Goal: Task Accomplishment & Management: Use online tool/utility

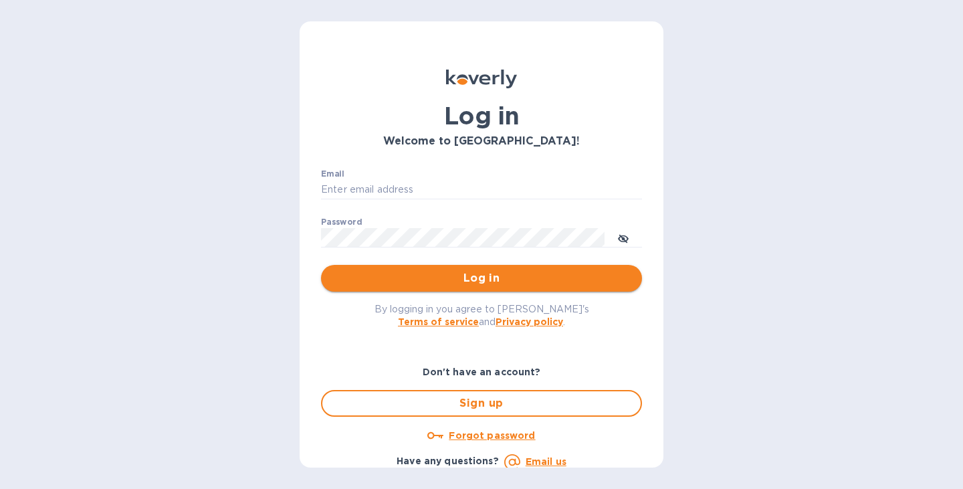
type input "[PERSON_NAME][EMAIL_ADDRESS][DOMAIN_NAME]"
click at [491, 275] on span "Log in" at bounding box center [481, 278] width 299 height 16
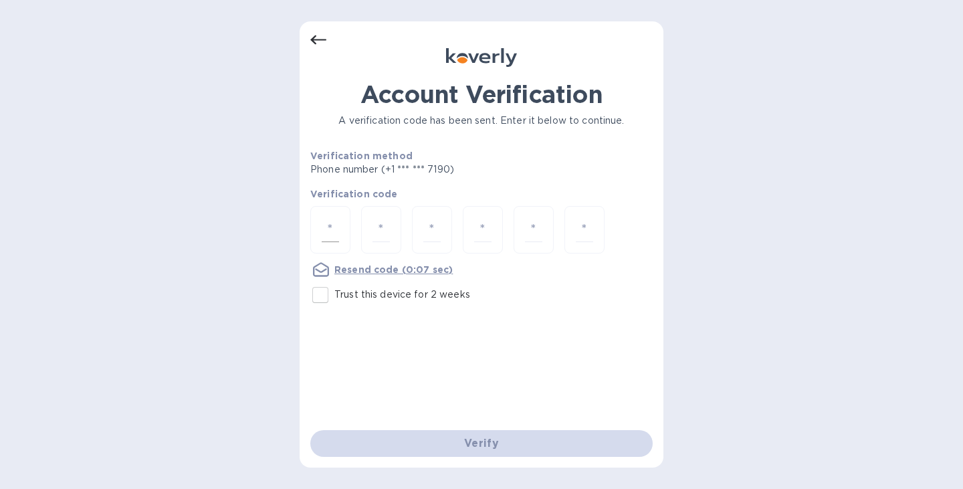
click at [338, 237] on input "number" at bounding box center [330, 229] width 17 height 25
type input "7"
type input "1"
type input "0"
type input "1"
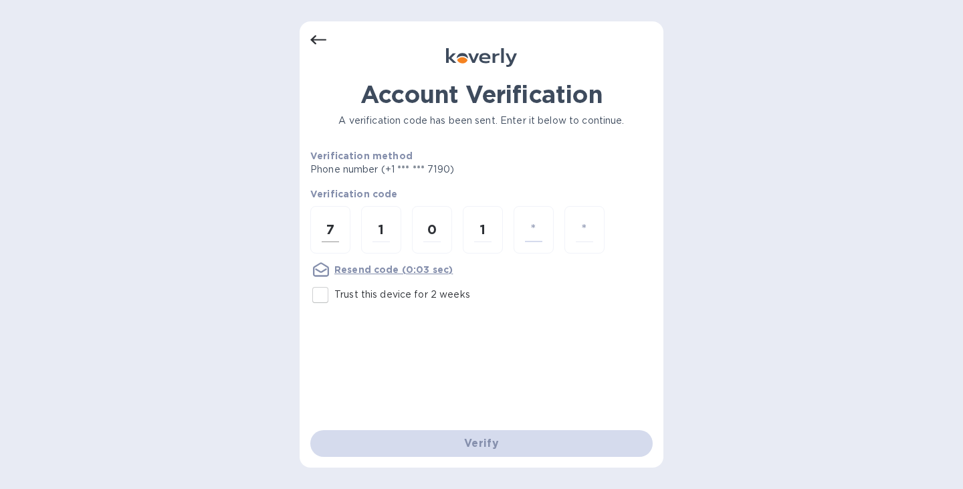
type input "6"
type input "7"
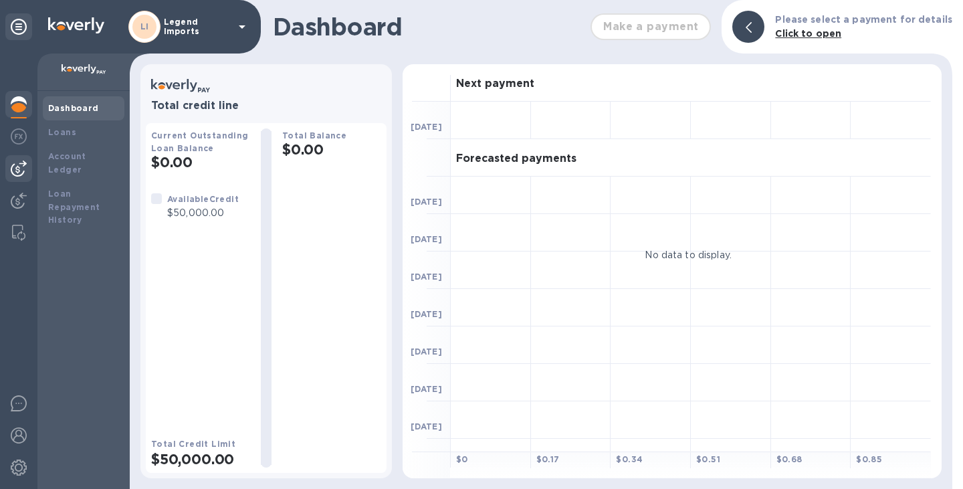
click at [13, 166] on img at bounding box center [19, 168] width 16 height 16
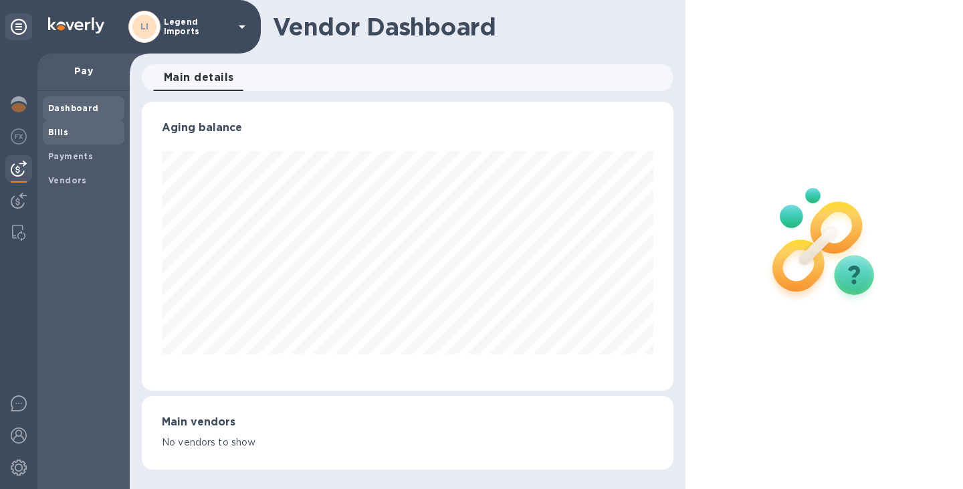
scroll to position [289, 531]
click at [56, 136] on b "Bills" at bounding box center [58, 132] width 20 height 10
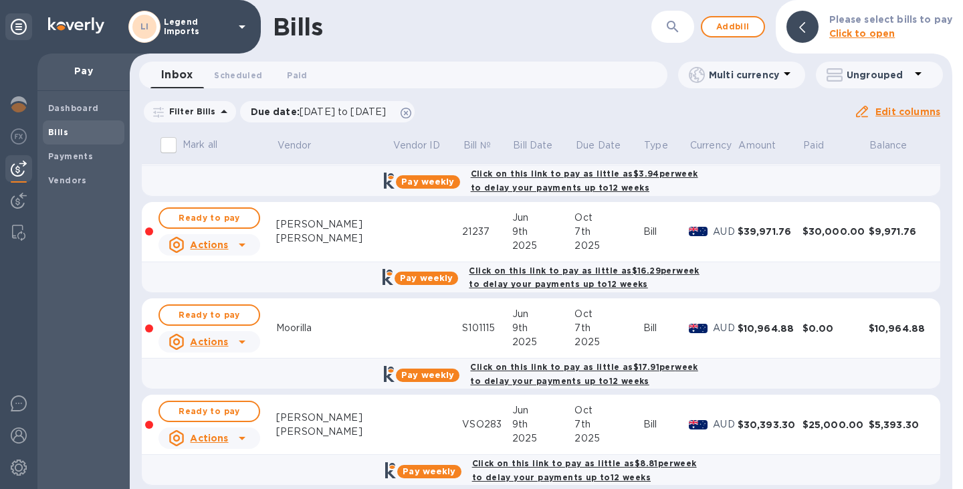
scroll to position [58, 0]
click at [756, 233] on div "$39,971.76" at bounding box center [769, 231] width 65 height 13
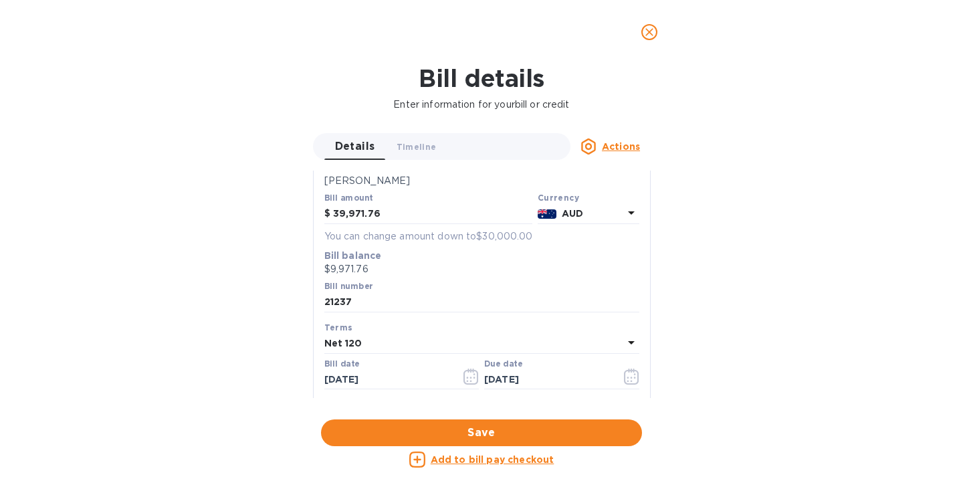
scroll to position [112, 0]
drag, startPoint x: 379, startPoint y: 209, endPoint x: 248, endPoint y: 201, distance: 131.3
click at [248, 201] on div "Bill details Enter information for your bill or credit Details 0 Timeline 0 Act…" at bounding box center [481, 276] width 963 height 424
type input "38,429.41"
click at [479, 424] on button "Save" at bounding box center [481, 432] width 321 height 27
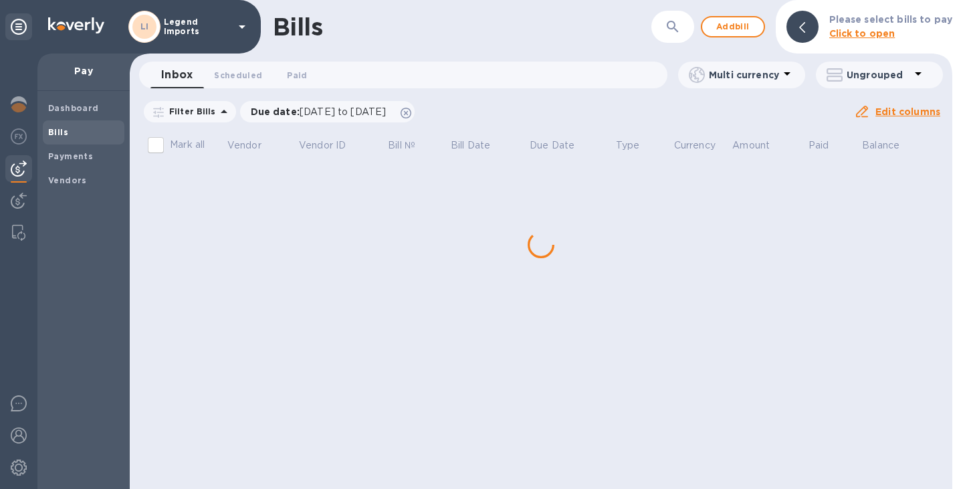
scroll to position [0, 0]
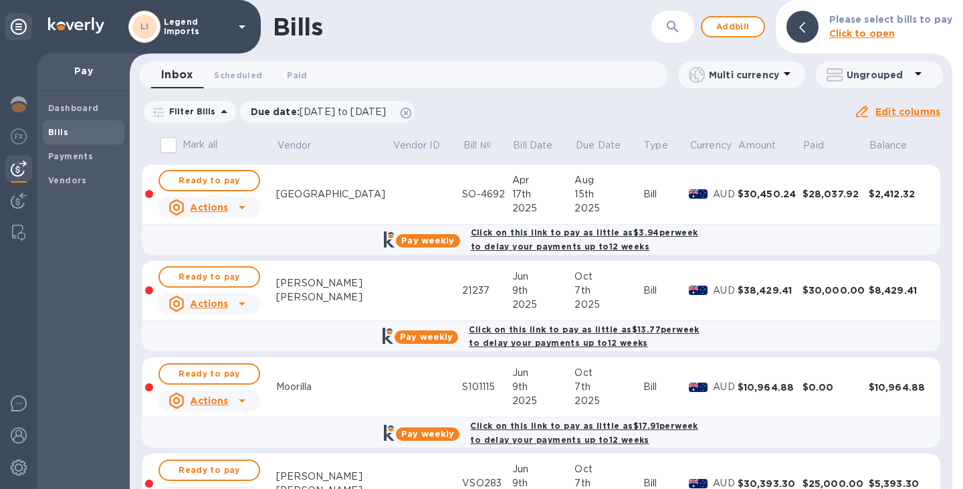
click at [802, 299] on td "$30,000.00" at bounding box center [835, 291] width 66 height 60
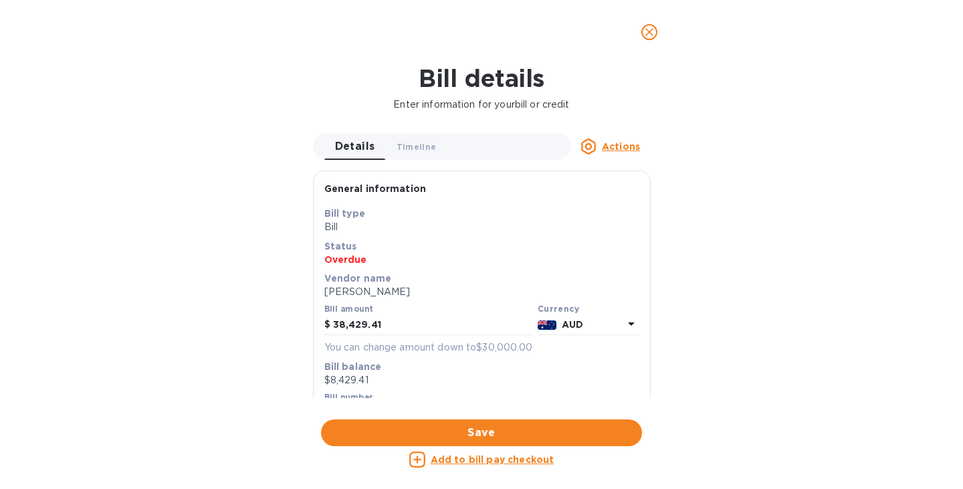
click at [646, 29] on icon "close" at bounding box center [649, 32] width 8 height 8
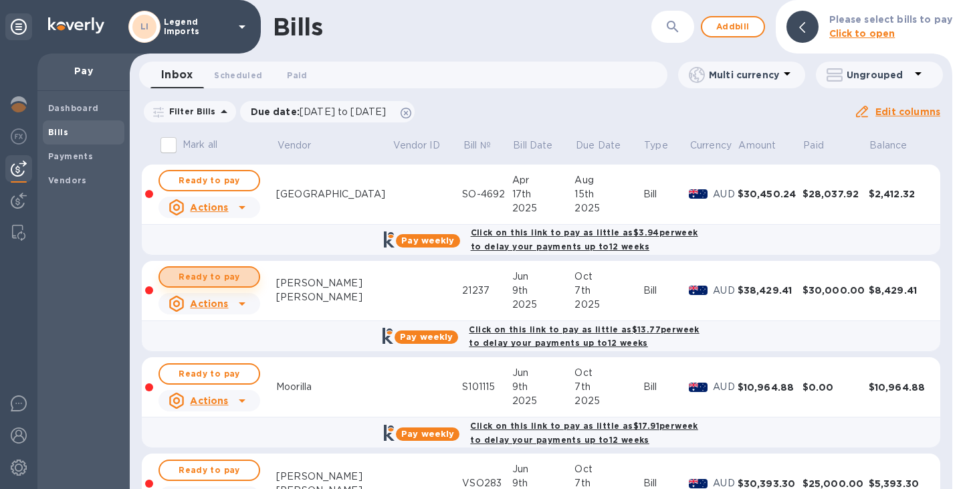
click at [209, 275] on span "Ready to pay" at bounding box center [209, 277] width 78 height 16
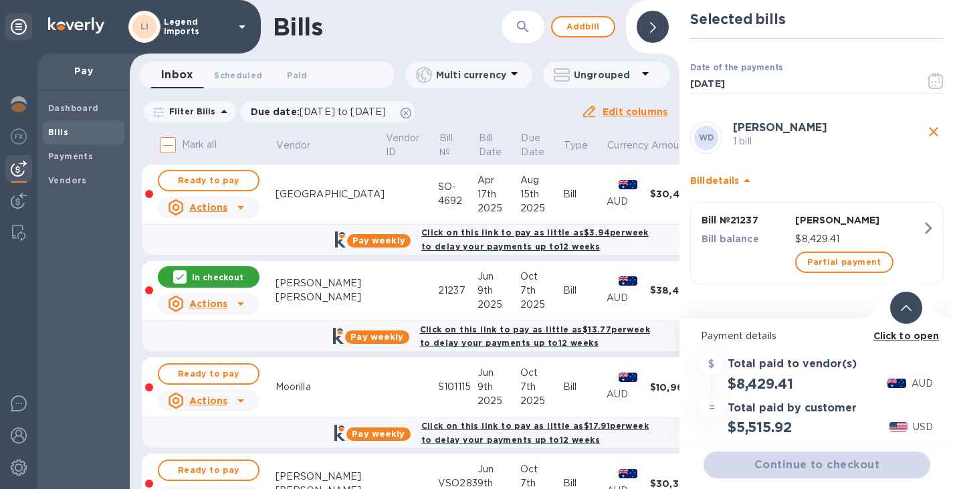
click at [898, 325] on div at bounding box center [905, 307] width 37 height 37
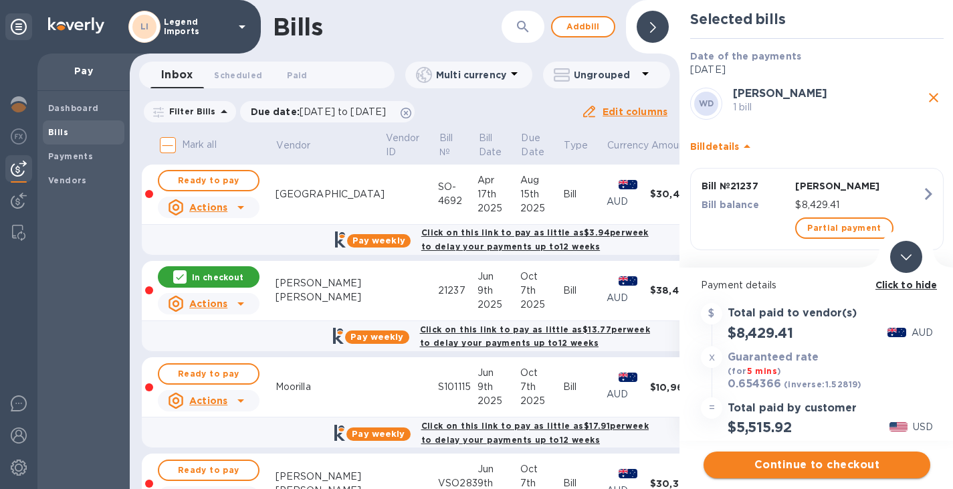
click at [804, 460] on span "Continue to checkout" at bounding box center [816, 465] width 205 height 16
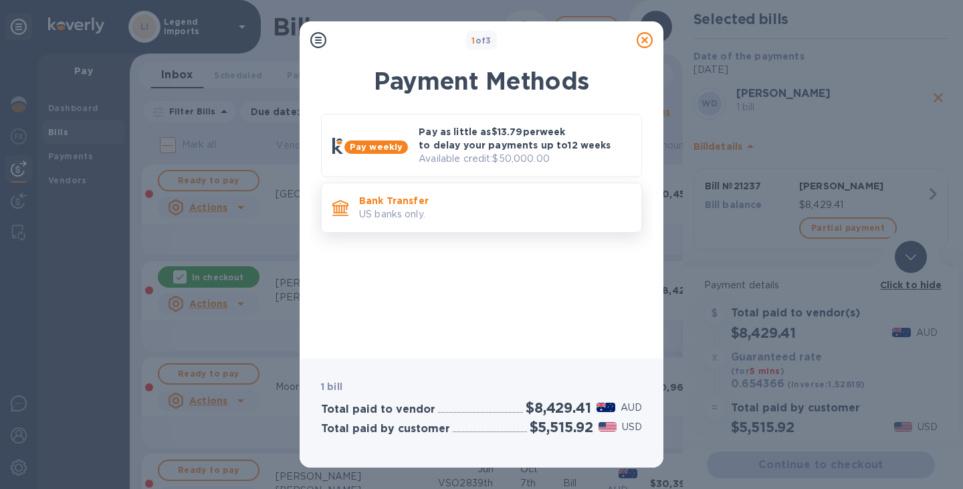
click at [518, 213] on p "US banks only." at bounding box center [494, 214] width 271 height 14
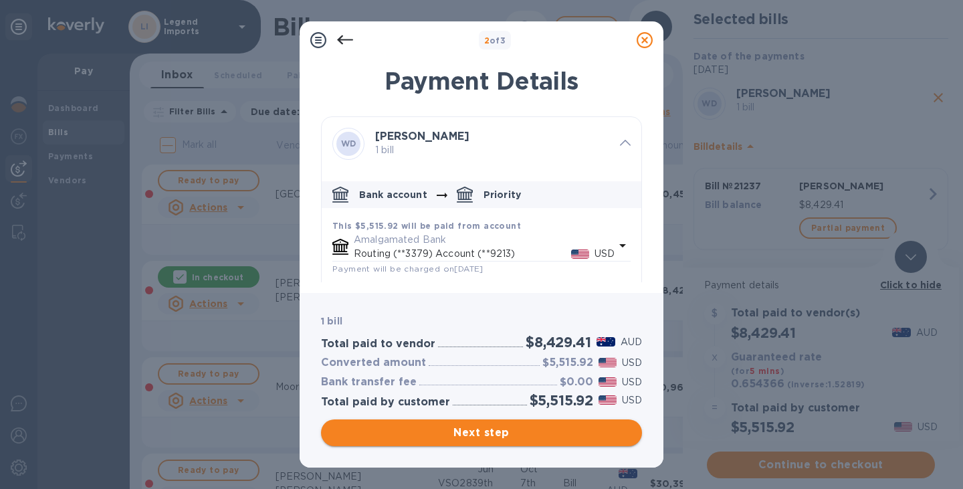
click at [490, 419] on button "Next step" at bounding box center [481, 432] width 321 height 27
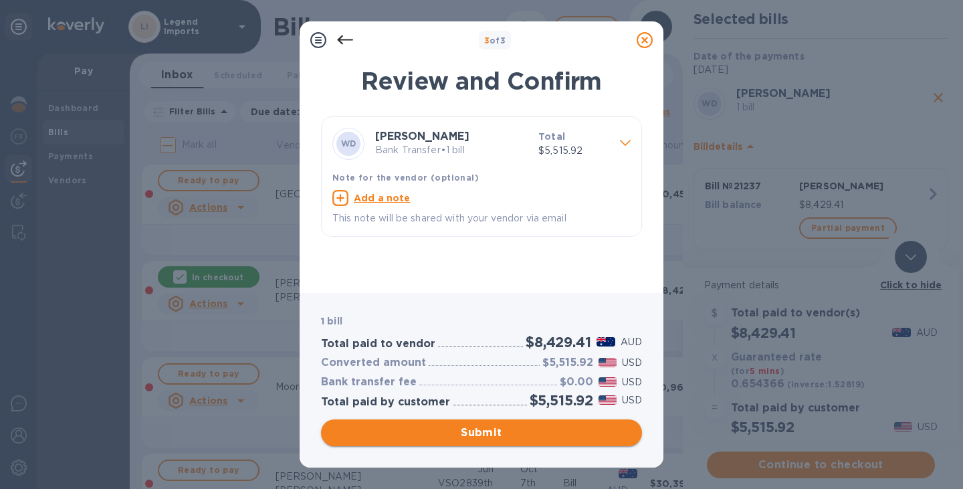
click at [505, 440] on span "Submit" at bounding box center [481, 432] width 299 height 16
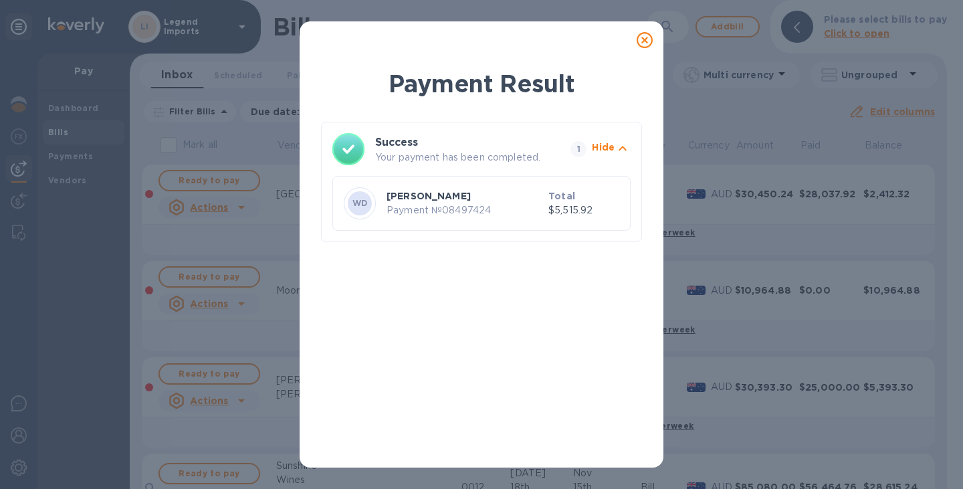
click at [644, 43] on icon at bounding box center [644, 40] width 16 height 16
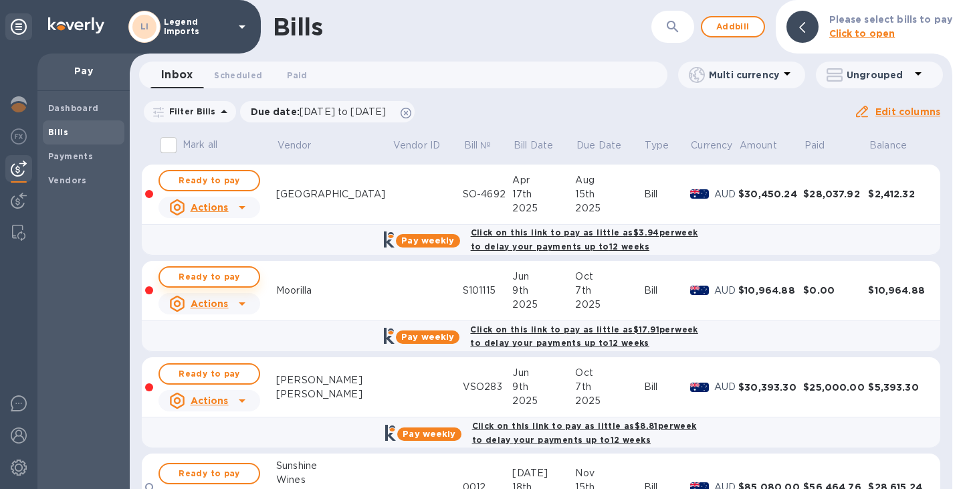
click at [206, 269] on span "Ready to pay" at bounding box center [209, 277] width 78 height 16
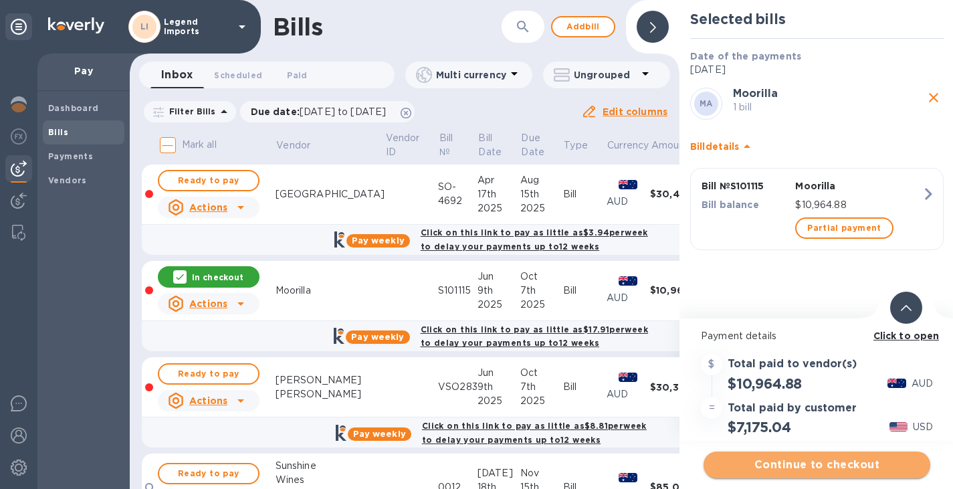
click at [811, 457] on span "Continue to checkout" at bounding box center [816, 465] width 205 height 16
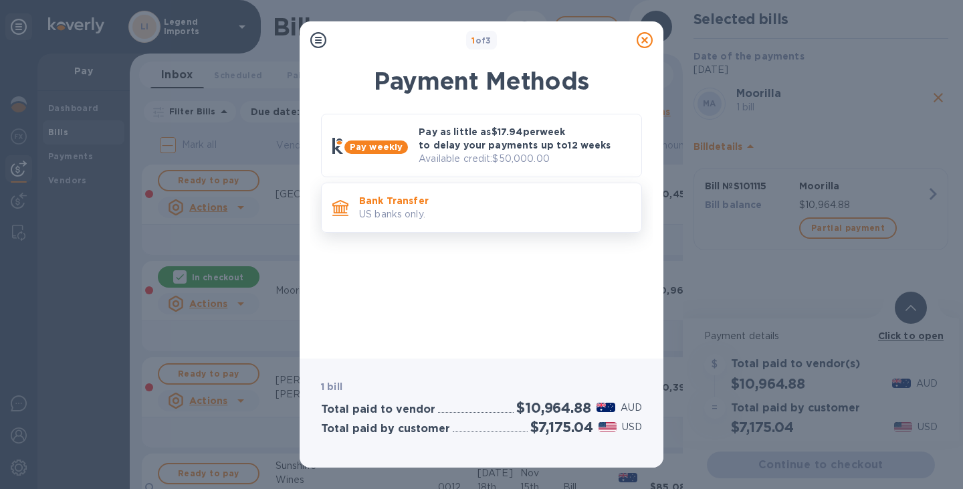
click at [409, 214] on p "US banks only." at bounding box center [494, 214] width 271 height 14
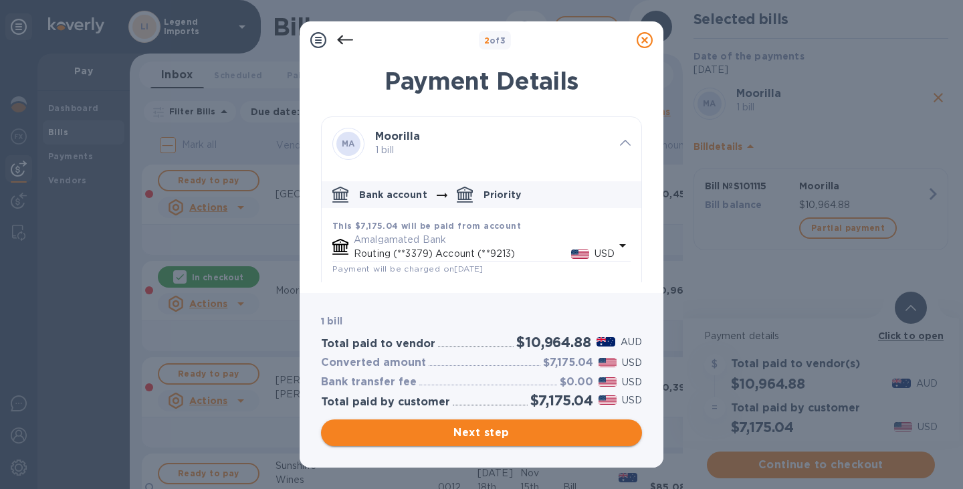
click at [551, 437] on span "Next step" at bounding box center [481, 432] width 299 height 16
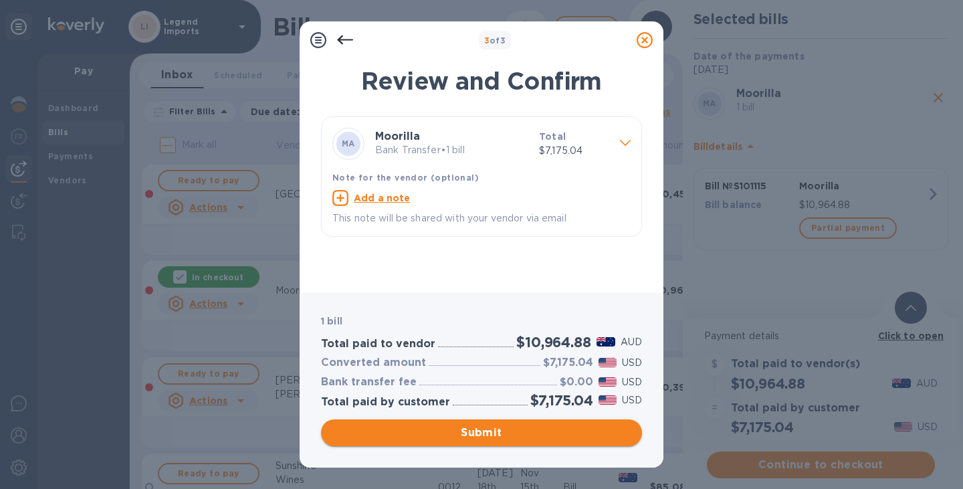
click at [490, 438] on span "Submit" at bounding box center [481, 432] width 299 height 16
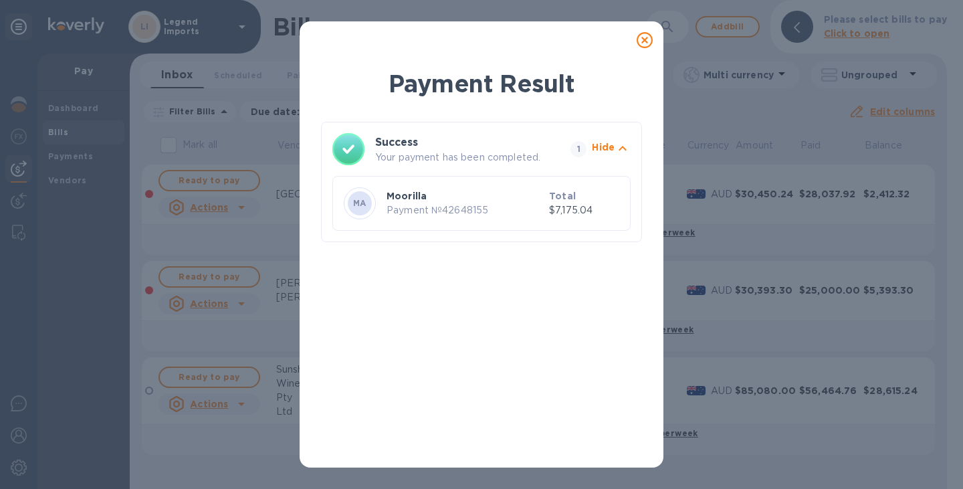
click at [642, 41] on icon at bounding box center [644, 40] width 16 height 16
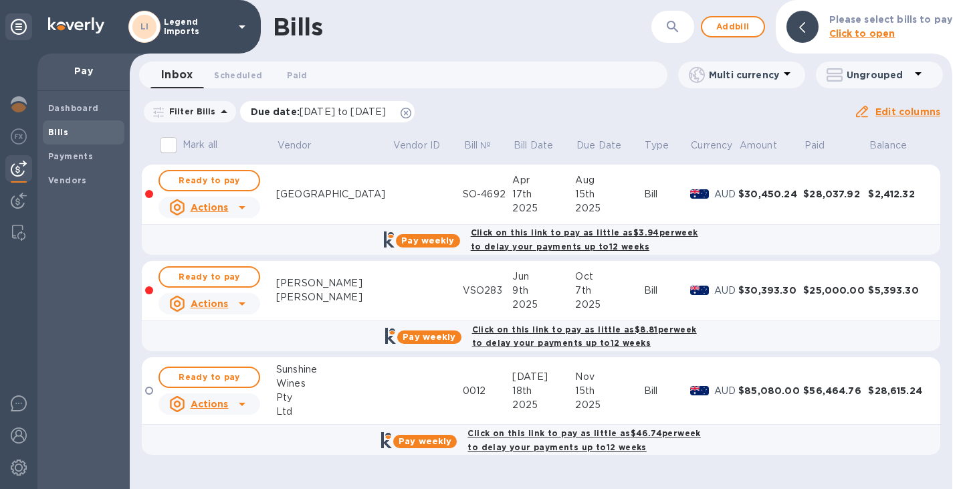
click at [411, 114] on icon at bounding box center [405, 113] width 11 height 11
